Goal: Task Accomplishment & Management: Manage account settings

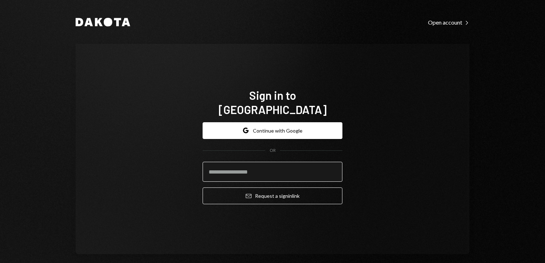
click at [281, 165] on input "email" at bounding box center [273, 172] width 140 height 20
type input "**********"
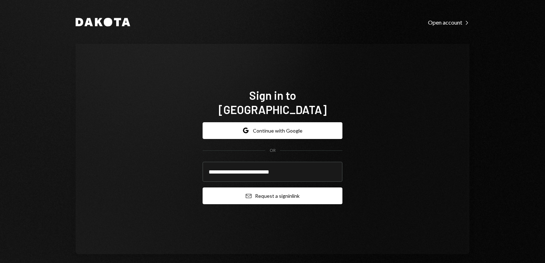
click at [271, 195] on button "Email Request a sign in link" at bounding box center [273, 196] width 140 height 17
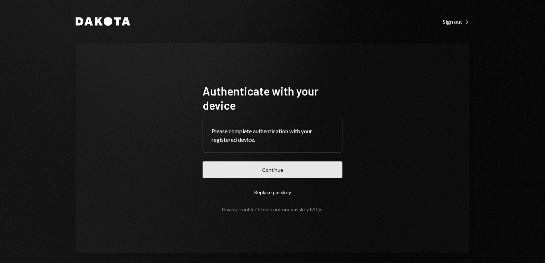
click at [264, 174] on button "Continue" at bounding box center [273, 170] width 140 height 17
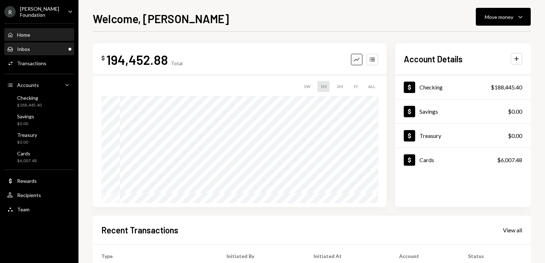
click at [54, 50] on div "Inbox Inbox" at bounding box center [39, 49] width 64 height 6
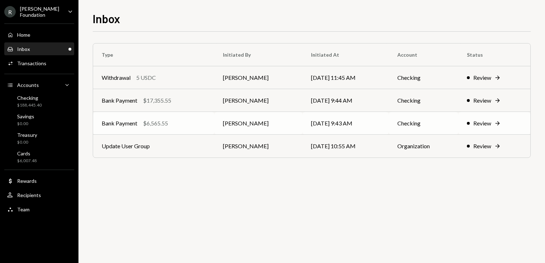
click at [345, 124] on td "[DATE] 9:43 AM" at bounding box center [345, 123] width 86 height 23
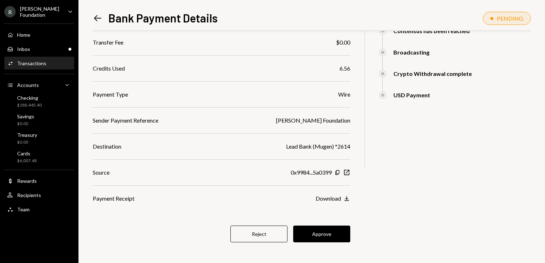
scroll to position [128, 0]
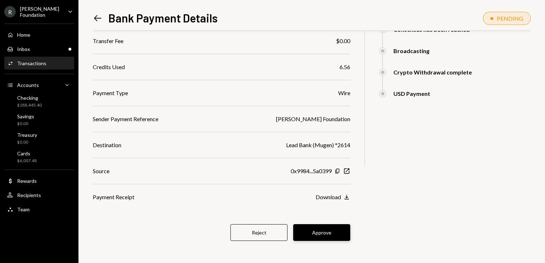
click at [324, 233] on button "Approve" at bounding box center [321, 232] width 57 height 17
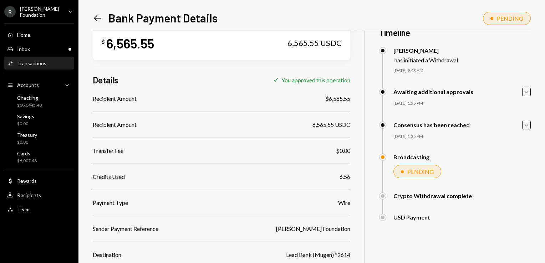
scroll to position [18, 0]
click at [101, 22] on icon "Left Arrow" at bounding box center [98, 18] width 10 height 10
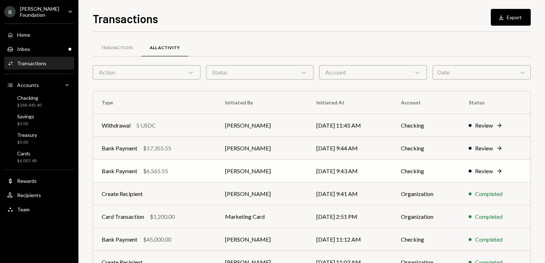
click at [303, 177] on td "[PERSON_NAME]" at bounding box center [261, 171] width 91 height 23
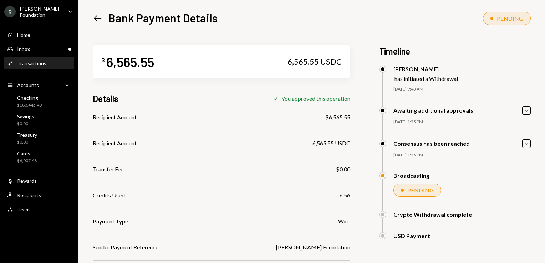
click at [101, 17] on icon "Left Arrow" at bounding box center [98, 18] width 10 height 10
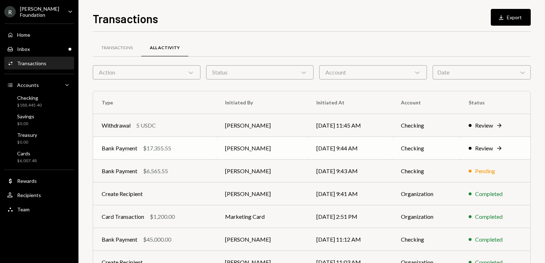
click at [296, 150] on td "[PERSON_NAME]" at bounding box center [261, 148] width 91 height 23
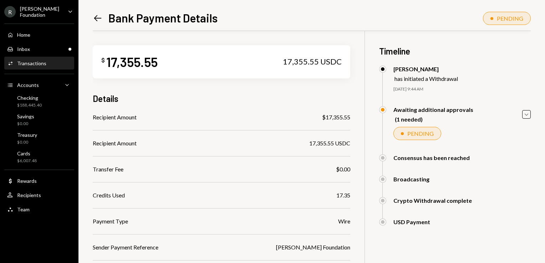
scroll to position [97, 0]
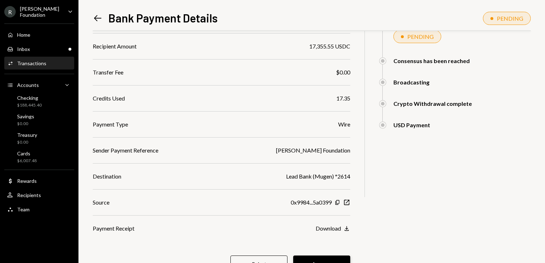
click at [317, 257] on button "Approve" at bounding box center [321, 264] width 57 height 17
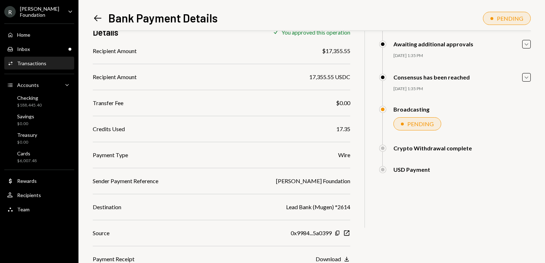
click at [96, 18] on icon at bounding box center [97, 18] width 7 height 6
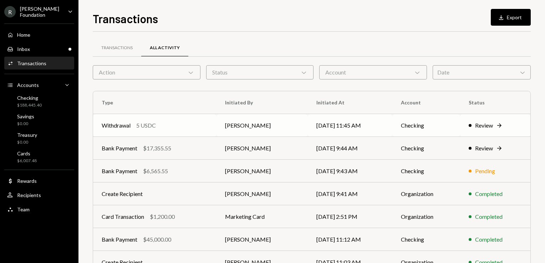
click at [282, 124] on td "[PERSON_NAME]" at bounding box center [261, 125] width 91 height 23
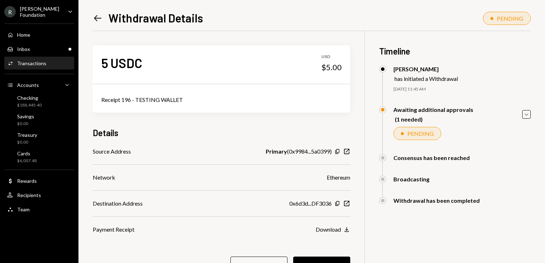
scroll to position [33, 0]
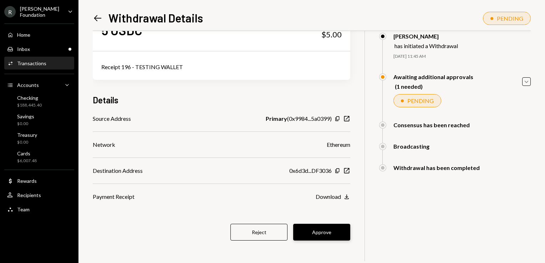
click at [315, 231] on button "Approve" at bounding box center [321, 232] width 57 height 17
